Goal: Task Accomplishment & Management: Use online tool/utility

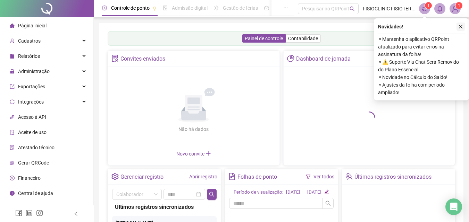
click at [458, 30] on button "button" at bounding box center [460, 27] width 8 height 8
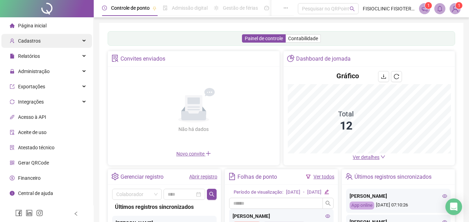
click at [58, 41] on div "Cadastros" at bounding box center [46, 41] width 91 height 14
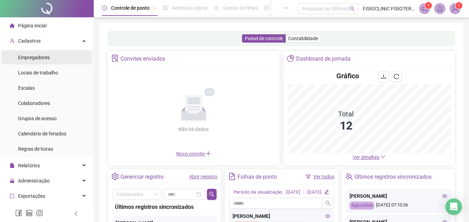
click at [54, 61] on li "Empregadores" at bounding box center [46, 58] width 91 height 14
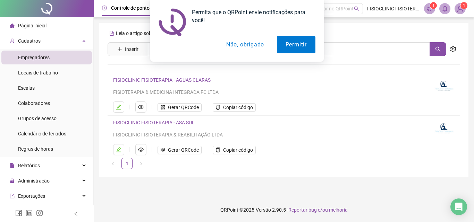
click at [248, 43] on button "Não, obrigado" at bounding box center [245, 44] width 55 height 17
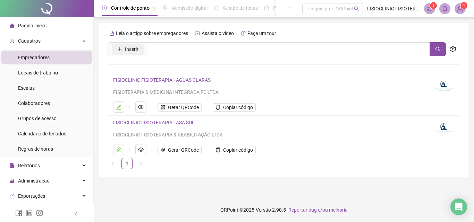
click at [121, 45] on button "Inserir" at bounding box center [128, 49] width 32 height 11
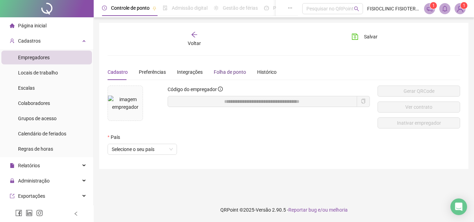
click at [234, 72] on div "Folha de ponto" at bounding box center [230, 72] width 32 height 8
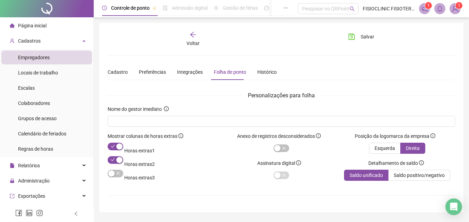
click at [188, 39] on div "Voltar" at bounding box center [193, 39] width 53 height 16
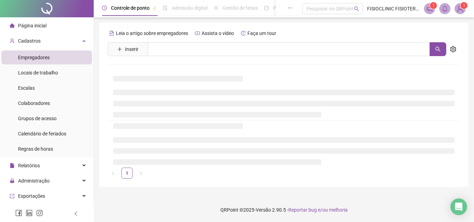
click at [192, 7] on span "Admissão digital" at bounding box center [190, 8] width 36 height 6
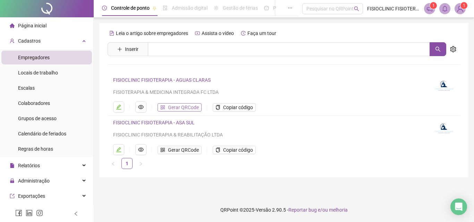
click at [170, 108] on span "Gerar QRCode" at bounding box center [183, 108] width 31 height 8
